Goal: Information Seeking & Learning: Learn about a topic

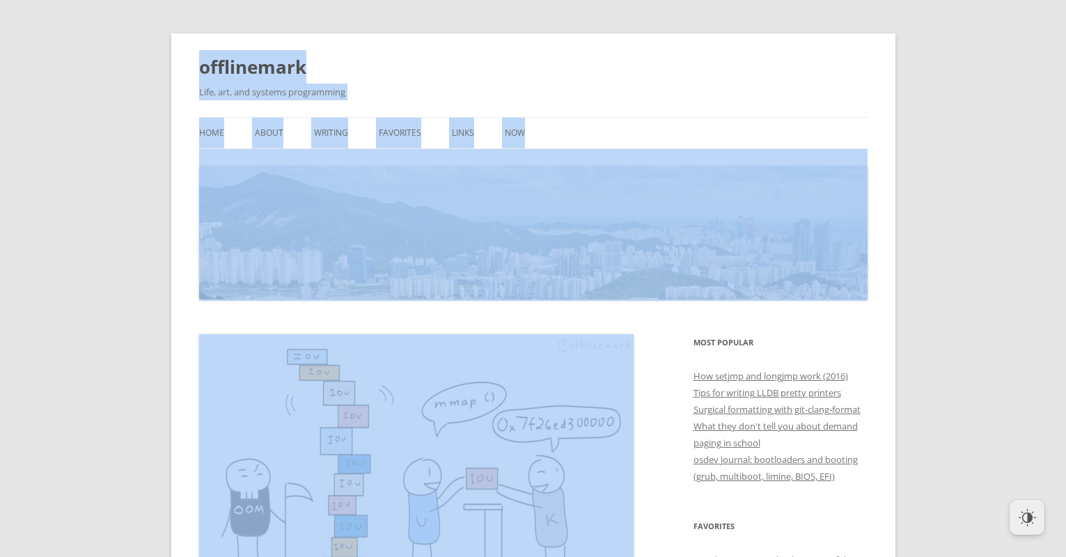
drag, startPoint x: 325, startPoint y: 363, endPoint x: 286, endPoint y: 18, distance: 346.7
copy div "loremipsumd Sita, con, adi elitsed doeiusmodte Inci Utla et dolorem Aliq Enima …"
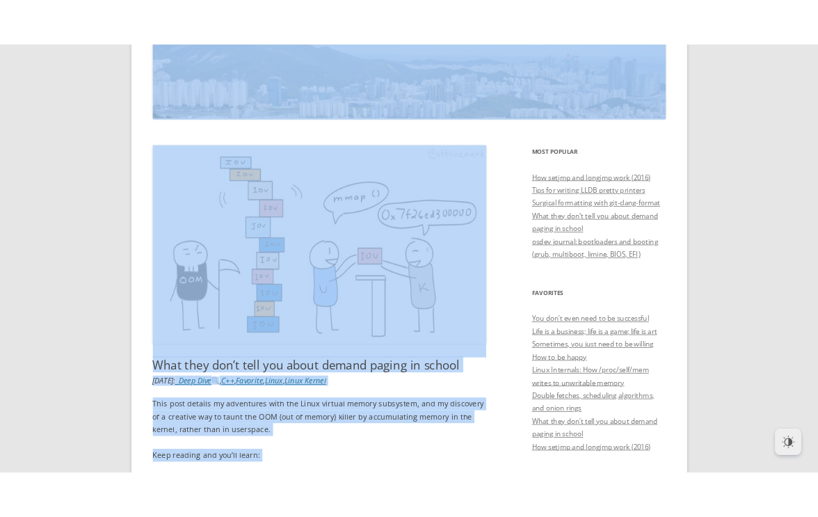
scroll to position [207, 0]
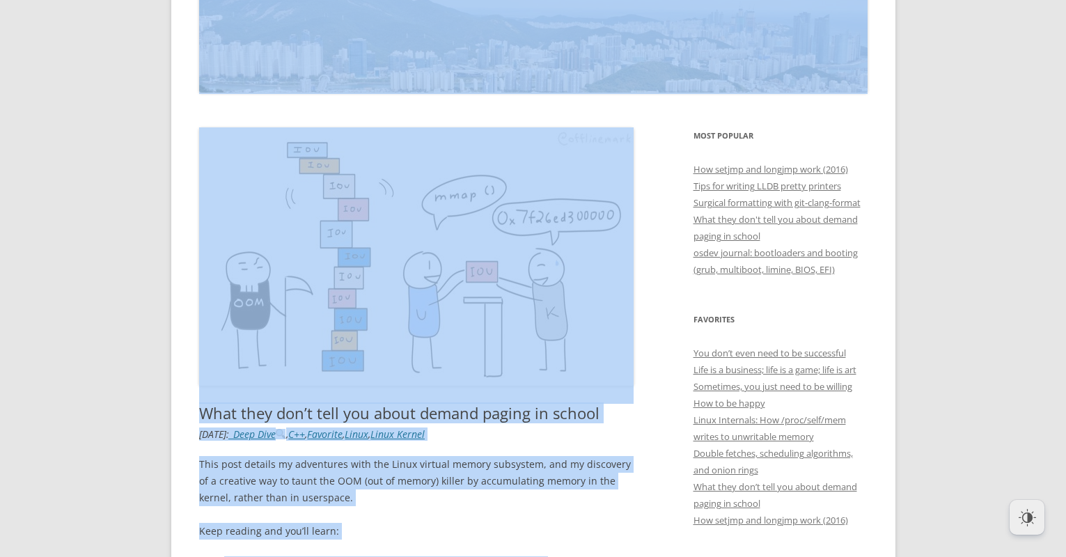
click at [448, 276] on img at bounding box center [416, 256] width 434 height 258
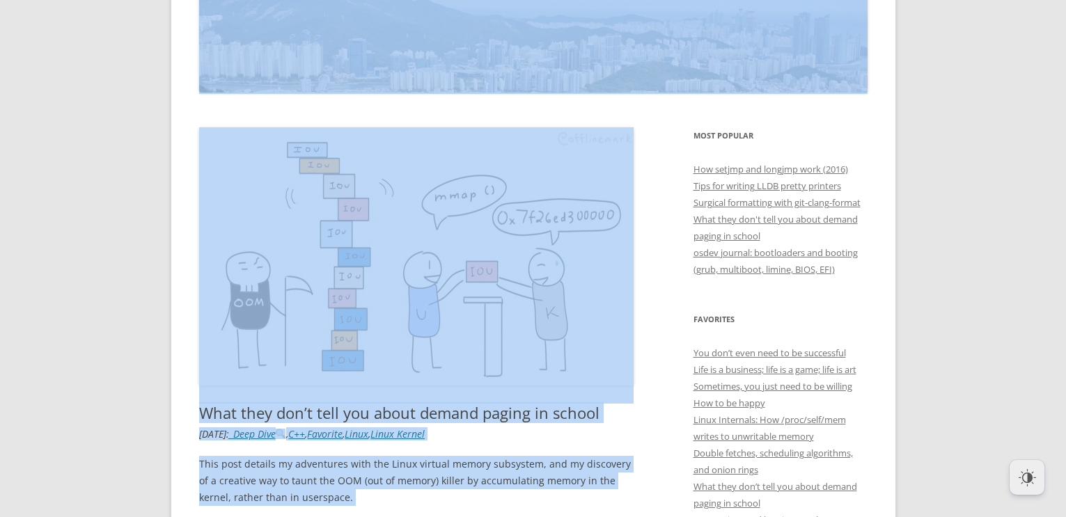
click at [427, 233] on img at bounding box center [416, 256] width 434 height 258
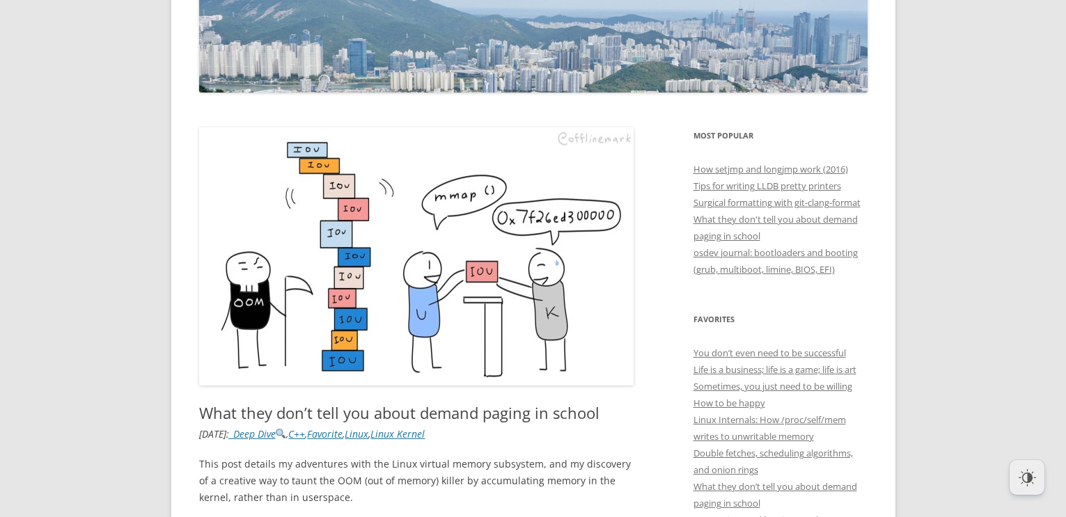
click at [406, 216] on img at bounding box center [416, 256] width 434 height 258
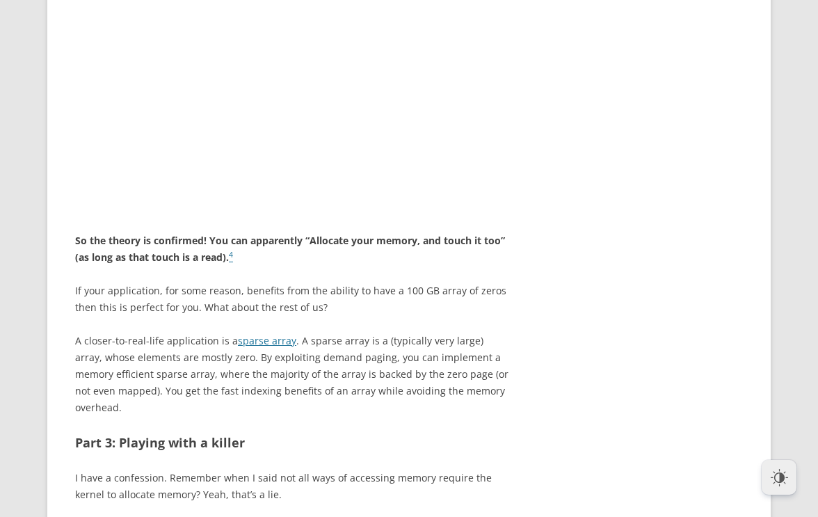
scroll to position [4042, 0]
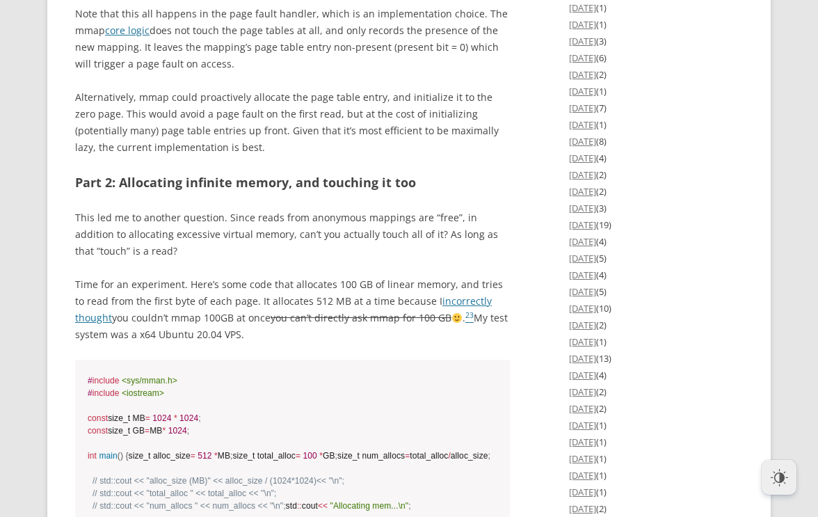
scroll to position [2036, 0]
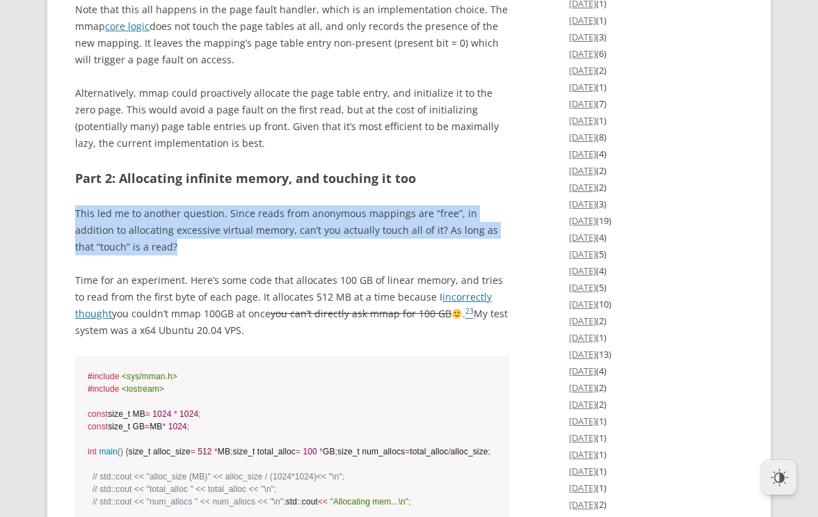
drag, startPoint x: 116, startPoint y: 313, endPoint x: 65, endPoint y: 282, distance: 58.7
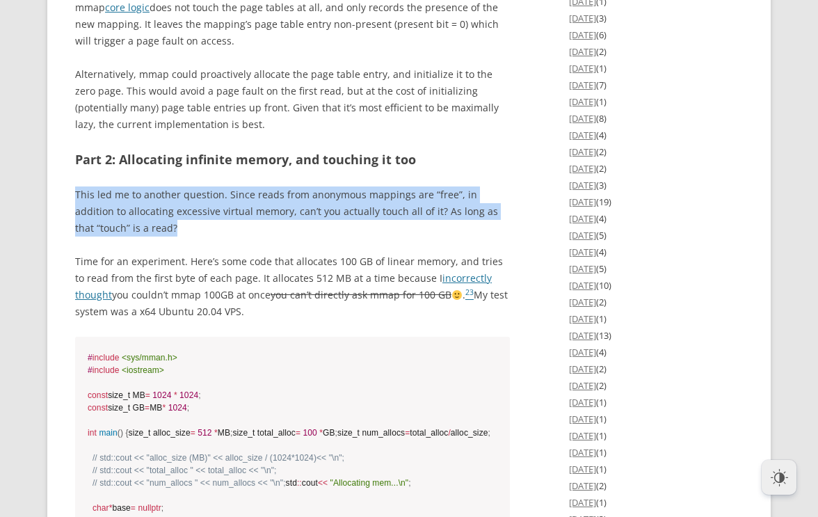
scroll to position [2056, 0]
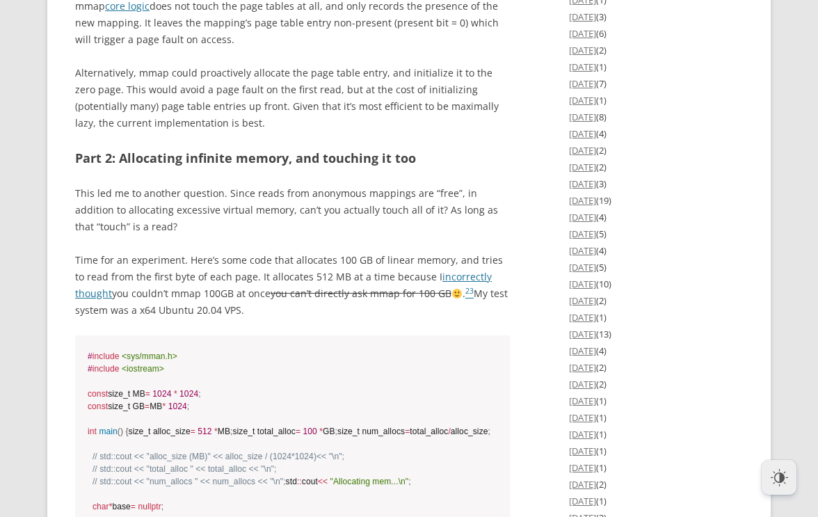
click at [143, 319] on p "Time for an experiment. Here’s some code that allocates 100 GB of linear memory…" at bounding box center [292, 285] width 435 height 67
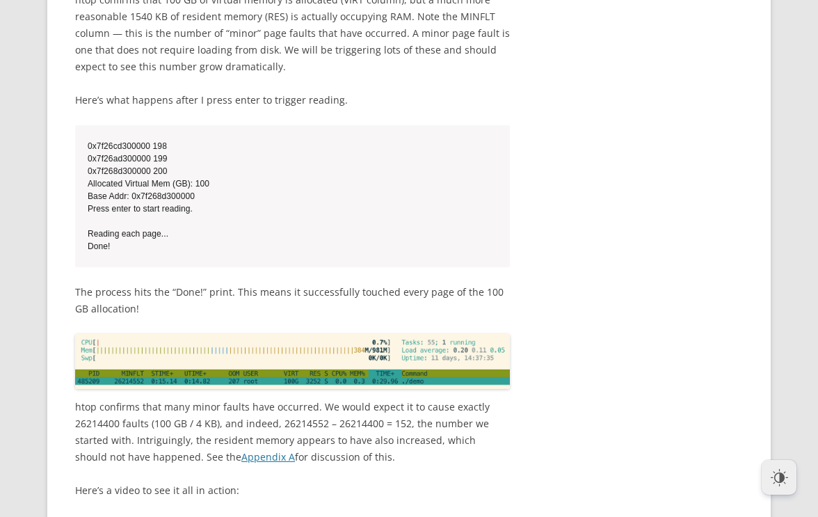
scroll to position [3392, 0]
